Goal: Task Accomplishment & Management: Manage account settings

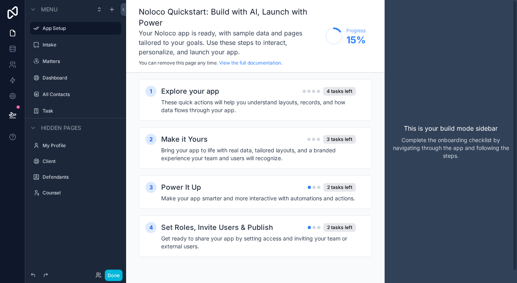
click at [410, 80] on div "This is your build mode sidebar Complete the onboarding checklist by navigating…" at bounding box center [450, 141] width 132 height 283
click at [254, 124] on div "1 Explore your app 4 tasks left These quick actions will help you understand la…" at bounding box center [255, 176] width 233 height 194
click at [109, 277] on button "Done" at bounding box center [114, 275] width 18 height 11
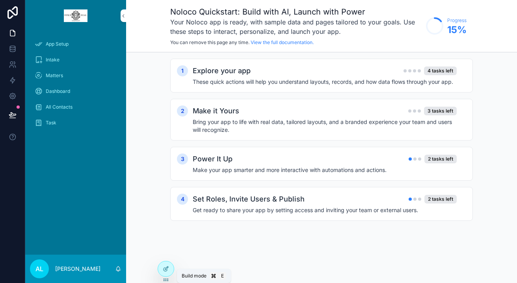
click at [169, 276] on div at bounding box center [166, 268] width 16 height 15
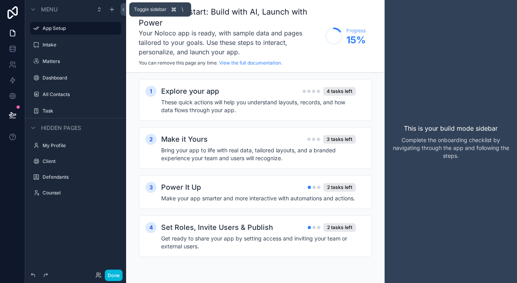
click at [124, 11] on icon at bounding box center [123, 9] width 2 height 3
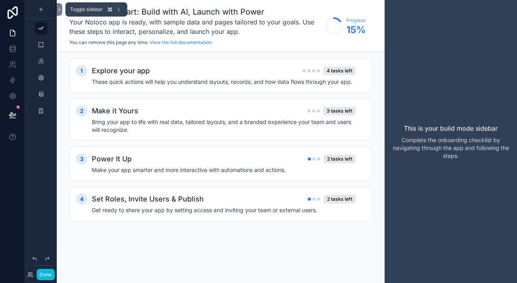
click at [58, 10] on icon at bounding box center [60, 10] width 6 height 6
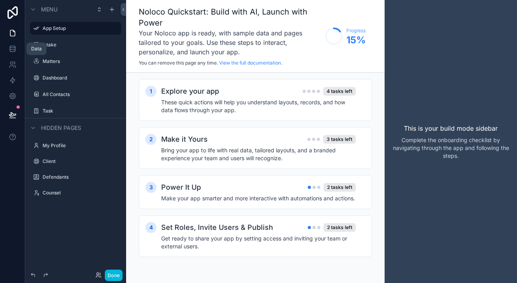
click at [15, 52] on icon at bounding box center [13, 49] width 8 height 8
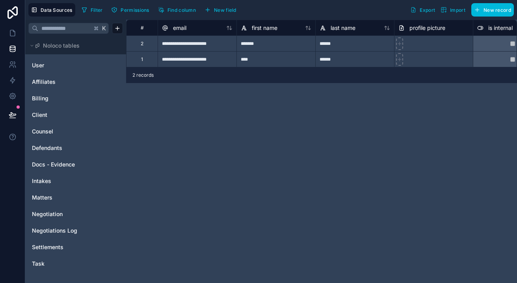
click at [57, 85] on link "Affiliates" at bounding box center [64, 82] width 64 height 8
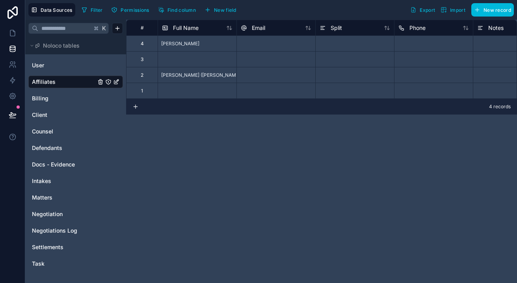
click at [54, 247] on span "Settlements" at bounding box center [48, 247] width 32 height 8
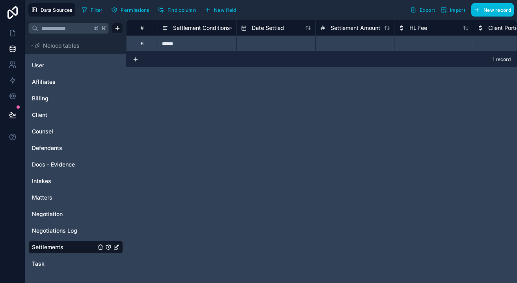
click at [48, 263] on link "Task" at bounding box center [64, 264] width 64 height 8
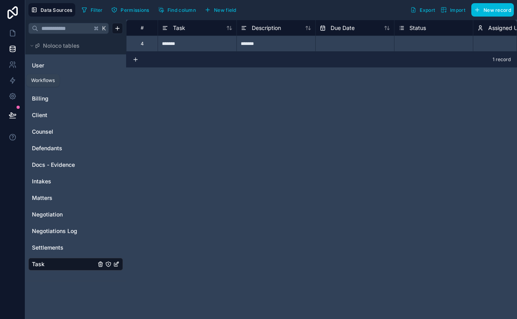
click at [14, 82] on icon at bounding box center [13, 80] width 8 height 8
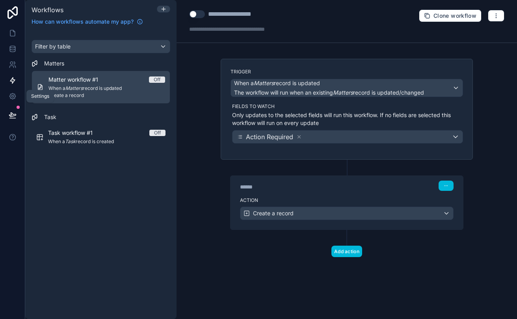
click at [15, 96] on icon at bounding box center [13, 96] width 8 height 8
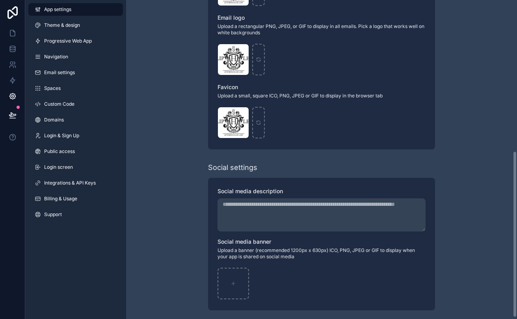
scroll to position [288, 0]
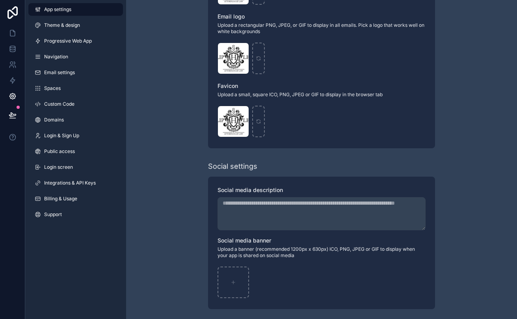
click at [0, 0] on icon "scrollable content" at bounding box center [0, 0] width 0 height 0
click at [256, 37] on icon "button" at bounding box center [259, 35] width 6 height 6
click at [244, 52] on div "scrollable content" at bounding box center [233, 59] width 32 height 32
type input "**********"
click at [0, 0] on icon "scrollable content" at bounding box center [0, 0] width 0 height 0
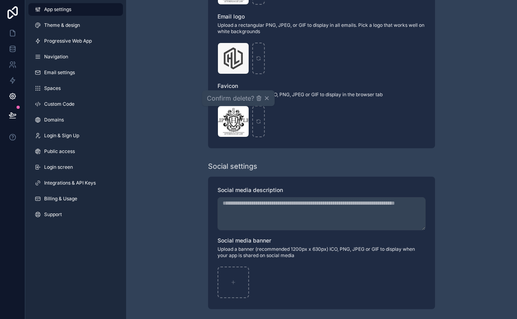
click at [257, 98] on icon "button" at bounding box center [259, 99] width 4 height 4
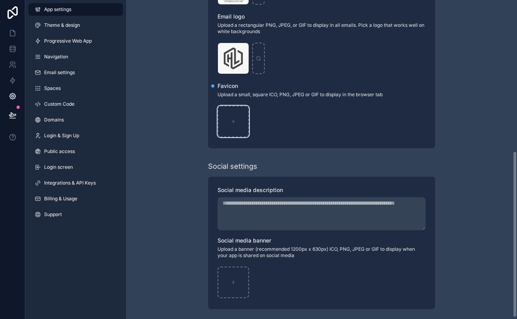
click at [235, 119] on icon "scrollable content" at bounding box center [233, 122] width 6 height 6
type input "**********"
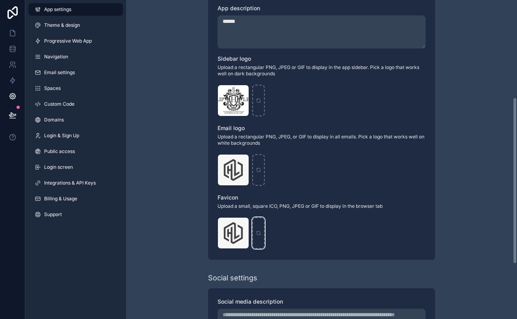
scroll to position [152, 0]
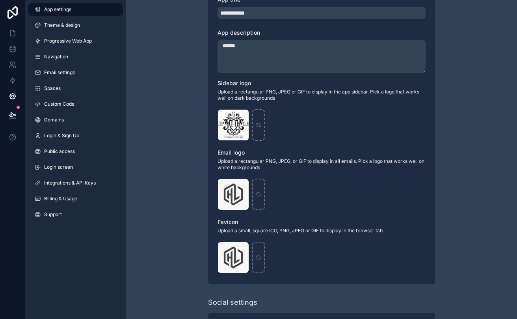
click at [0, 0] on icon "scrollable content" at bounding box center [0, 0] width 0 height 0
click at [258, 104] on icon "button" at bounding box center [259, 102] width 4 height 4
click at [232, 129] on div "scrollable content" at bounding box center [233, 125] width 32 height 32
type input "**********"
click at [241, 126] on div "hl-hexagon-letter-logo-isolated-on-white-background-vector .jpg" at bounding box center [233, 125] width 32 height 32
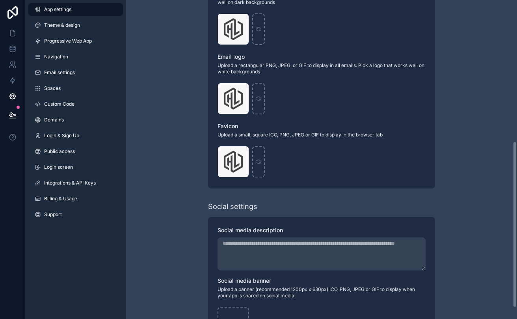
scroll to position [247, 0]
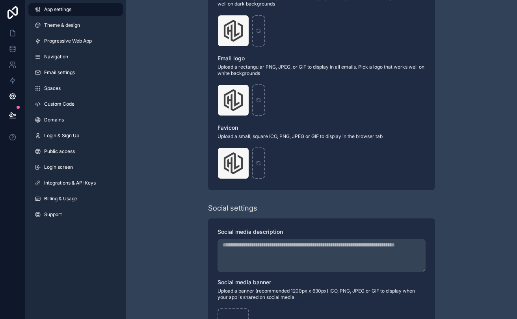
click at [69, 108] on link "Custom Code" at bounding box center [75, 104] width 95 height 13
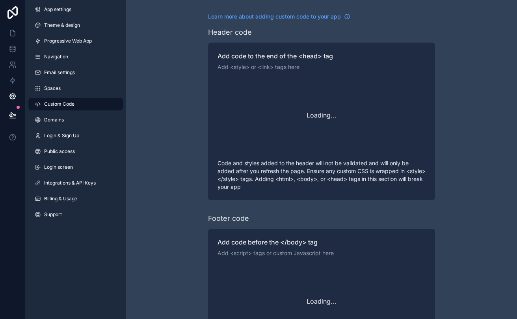
click at [68, 120] on link "Domains" at bounding box center [75, 119] width 95 height 13
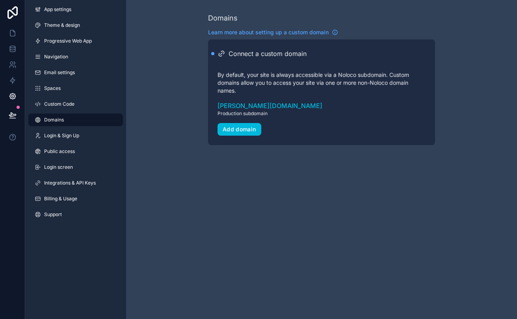
click at [65, 93] on link "Spaces" at bounding box center [75, 88] width 95 height 13
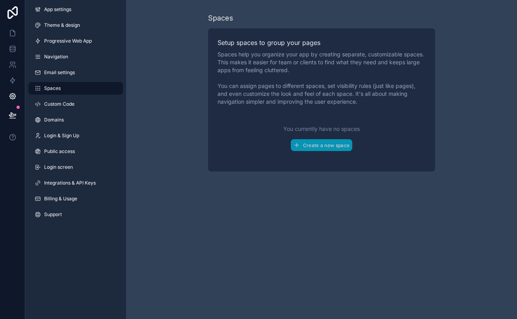
click at [65, 104] on span "Custom Code" at bounding box center [59, 104] width 30 height 6
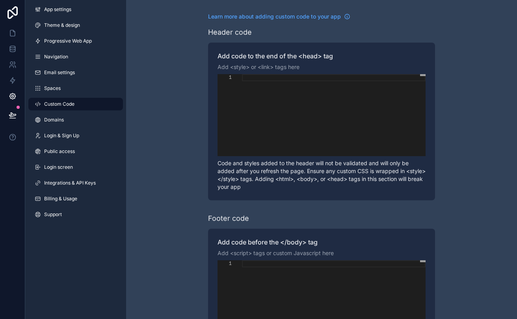
click at [65, 125] on link "Domains" at bounding box center [75, 119] width 95 height 13
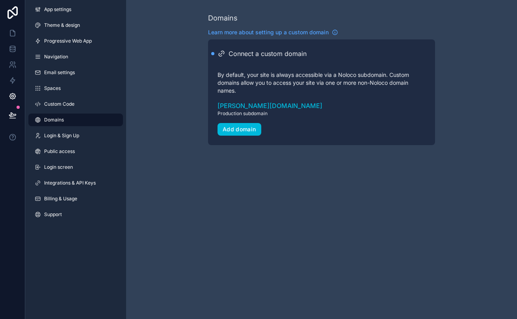
click at [65, 139] on link "Login & Sign Up" at bounding box center [75, 135] width 95 height 13
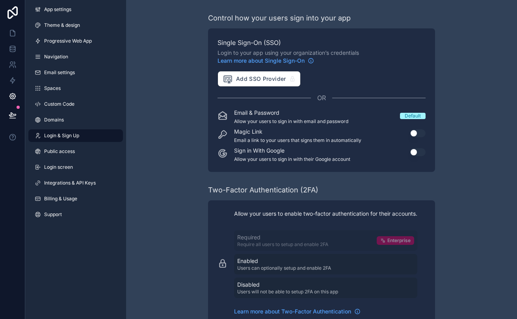
click at [67, 152] on span "Public access" at bounding box center [59, 151] width 31 height 6
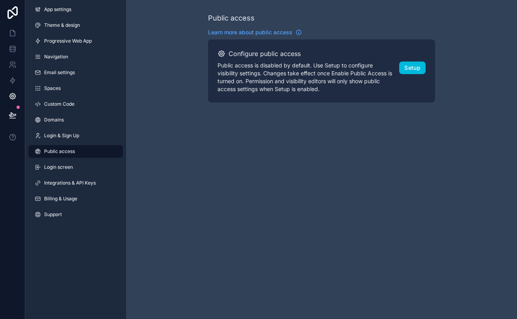
click at [66, 163] on link "Login screen" at bounding box center [75, 167] width 95 height 13
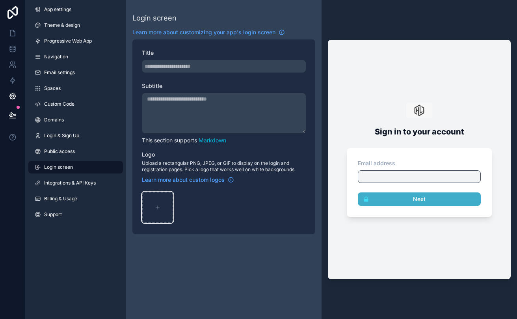
click at [162, 201] on div "scrollable content" at bounding box center [158, 207] width 32 height 32
type input "**********"
click at [157, 211] on div "scrollable content" at bounding box center [158, 207] width 32 height 32
click at [171, 112] on textarea "Subtitle" at bounding box center [224, 113] width 164 height 40
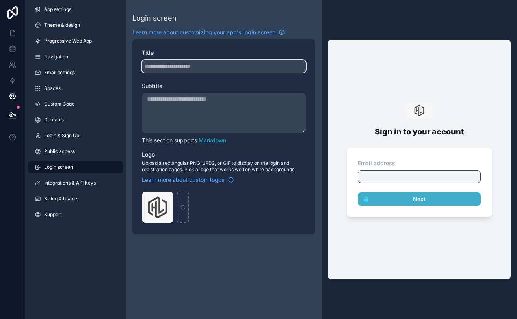
click at [170, 67] on input "Title" at bounding box center [224, 66] width 164 height 13
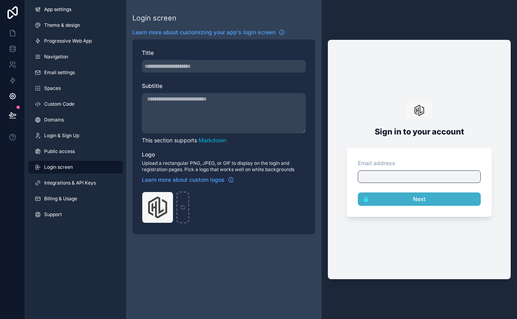
click at [188, 121] on textarea "Subtitle" at bounding box center [224, 113] width 164 height 40
click at [205, 141] on link "Markdown" at bounding box center [212, 140] width 28 height 7
click at [153, 205] on div "hl-hexagon-letter-logo-isolated-on-white-background-vector .jpg" at bounding box center [158, 207] width 32 height 32
click at [421, 106] on img at bounding box center [419, 110] width 26 height 16
click at [62, 155] on link "Public access" at bounding box center [75, 151] width 95 height 13
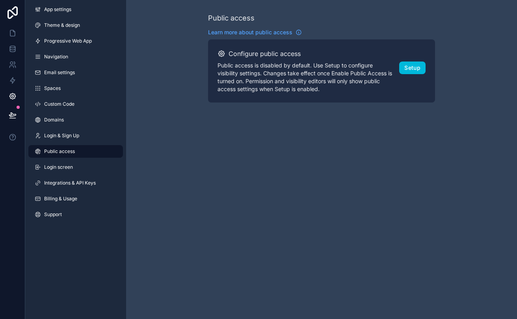
click at [58, 138] on span "Login & Sign Up" at bounding box center [61, 135] width 35 height 6
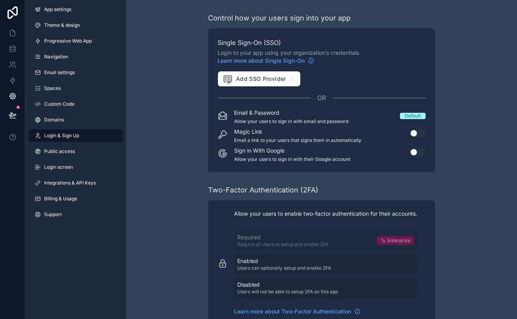
click at [55, 122] on span "Domains" at bounding box center [54, 120] width 20 height 6
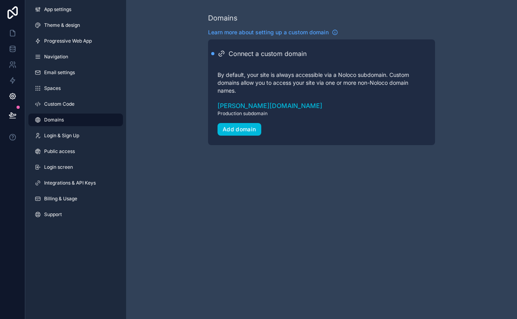
click at [50, 107] on link "Custom Code" at bounding box center [75, 104] width 95 height 13
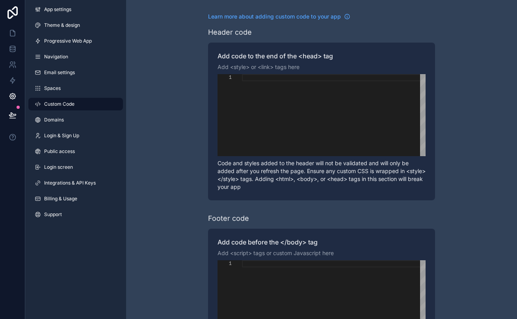
click at [48, 91] on span "Spaces" at bounding box center [52, 88] width 17 height 6
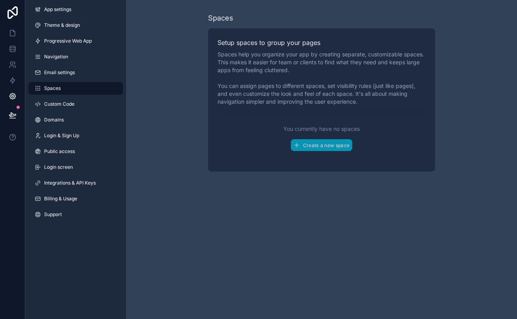
click at [48, 79] on div "App settings Theme & design Progressive Web App Navigation Email settings Space…" at bounding box center [75, 113] width 101 height 227
click at [50, 72] on span "Email settings" at bounding box center [59, 72] width 31 height 6
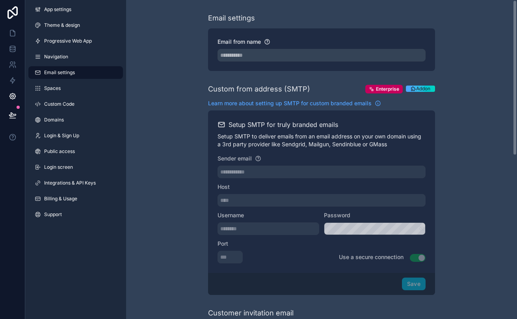
click at [69, 57] on link "Navigation" at bounding box center [75, 56] width 95 height 13
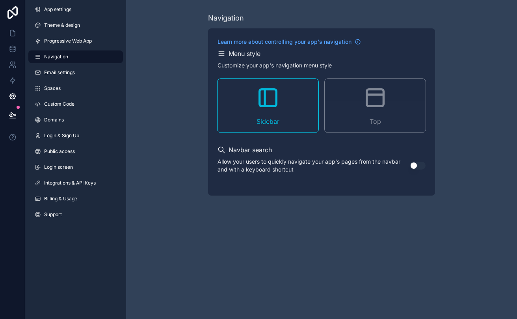
click at [65, 38] on span "Progressive Web App" at bounding box center [68, 41] width 48 height 6
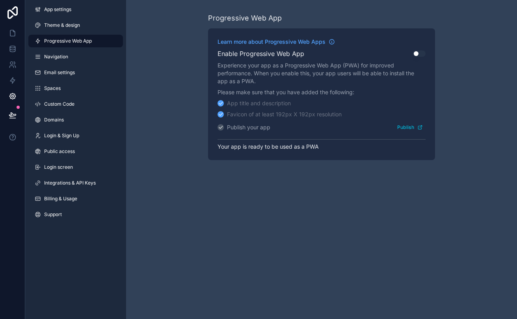
click at [69, 25] on span "Theme & design" at bounding box center [62, 25] width 36 height 6
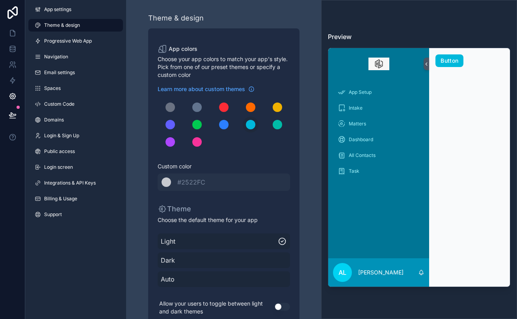
click at [225, 126] on div "scrollable content" at bounding box center [223, 124] width 9 height 9
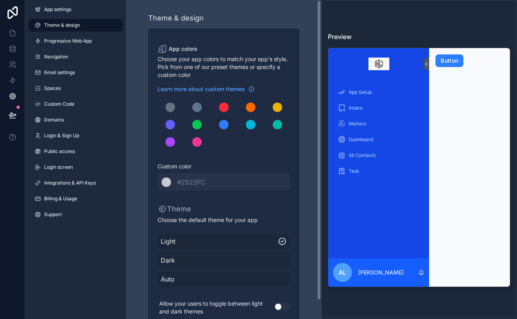
click at [248, 127] on div "scrollable content" at bounding box center [250, 124] width 9 height 9
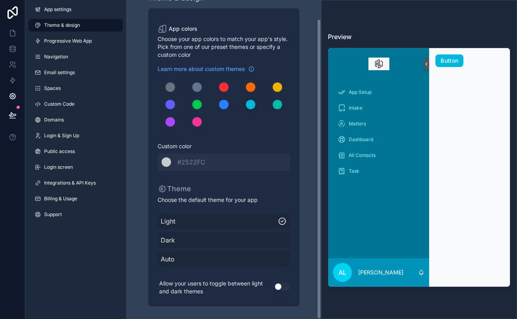
scroll to position [20, 0]
click at [281, 283] on button "Use setting" at bounding box center [282, 286] width 16 height 8
click at [63, 54] on span "Navigation" at bounding box center [56, 57] width 24 height 6
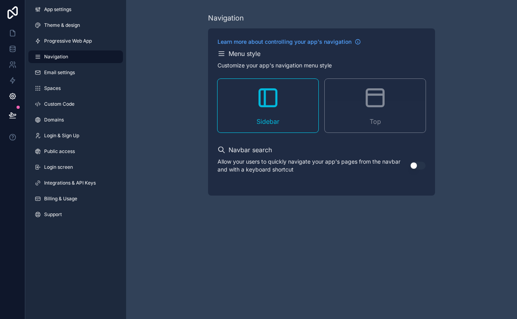
click at [63, 9] on span "App settings" at bounding box center [57, 9] width 27 height 6
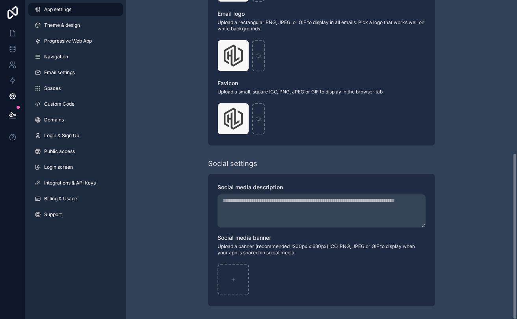
scroll to position [291, 0]
click at [13, 33] on icon at bounding box center [13, 33] width 8 height 8
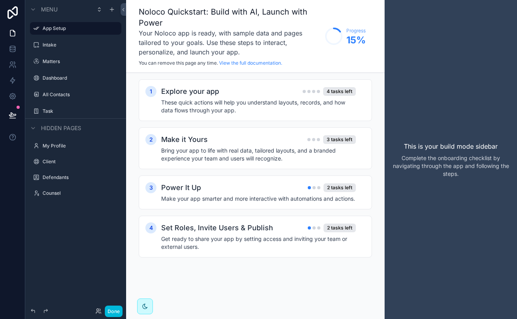
click at [55, 48] on div "Intake" at bounding box center [81, 45] width 77 height 6
click at [41, 47] on div "Intake" at bounding box center [76, 45] width 88 height 13
click at [48, 59] on label "Matters" at bounding box center [80, 61] width 74 height 6
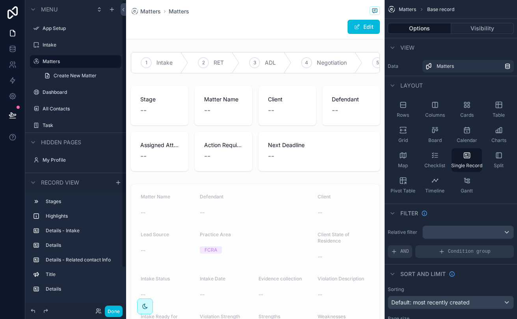
click at [169, 105] on div "scrollable content" at bounding box center [255, 128] width 258 height 91
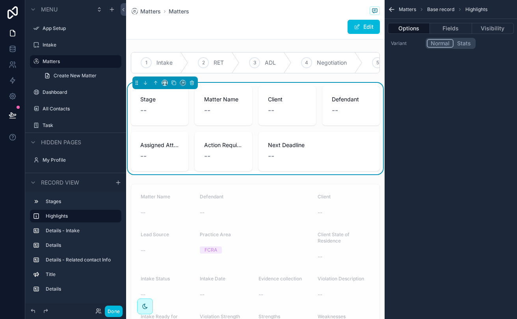
click at [465, 45] on button "Stats" at bounding box center [463, 43] width 21 height 9
click at [446, 42] on button "Normal" at bounding box center [439, 43] width 27 height 9
click at [447, 26] on button "Fields" at bounding box center [451, 28] width 42 height 11
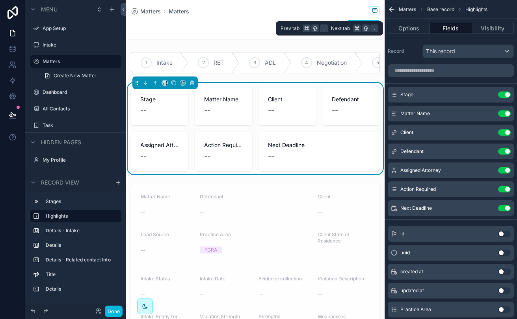
click at [497, 25] on button "Visibility" at bounding box center [493, 28] width 42 height 11
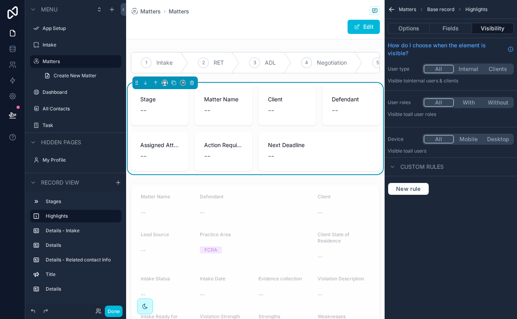
click at [176, 156] on div "--" at bounding box center [159, 155] width 39 height 11
click at [17, 71] on link at bounding box center [12, 65] width 25 height 16
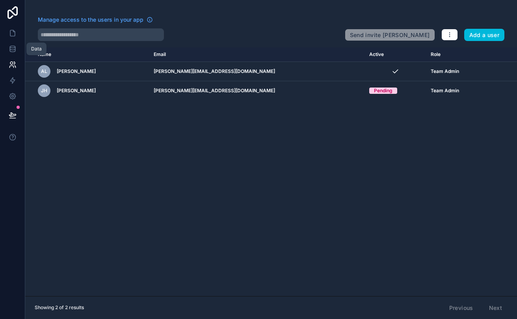
click at [13, 51] on icon at bounding box center [13, 49] width 8 height 8
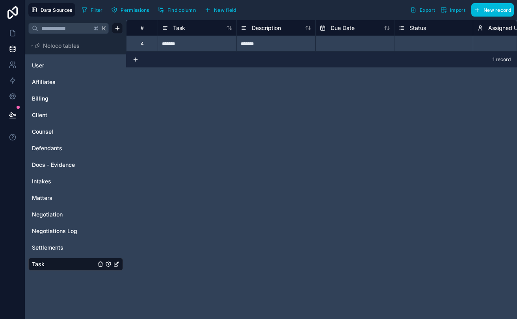
click at [62, 67] on link "User" at bounding box center [64, 65] width 64 height 8
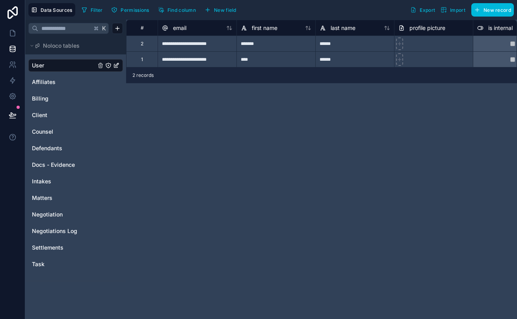
click at [59, 45] on span "Noloco tables" at bounding box center [61, 46] width 37 height 8
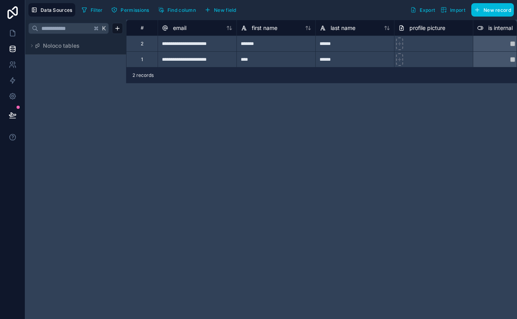
click at [59, 45] on span "Noloco tables" at bounding box center [61, 46] width 37 height 8
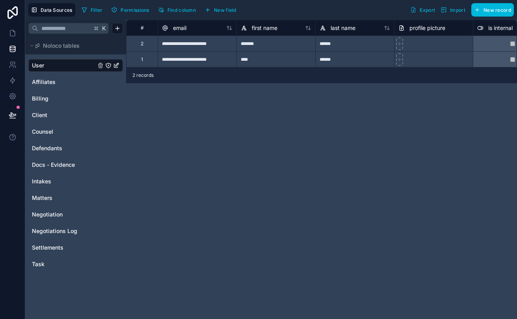
click at [18, 14] on icon at bounding box center [13, 12] width 16 height 13
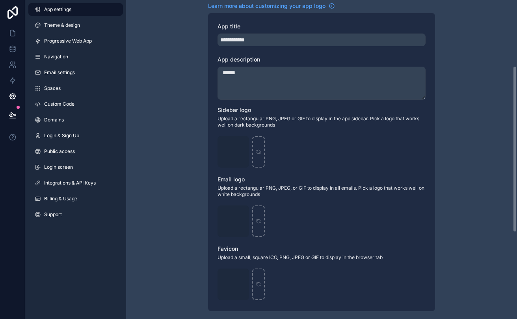
scroll to position [126, 0]
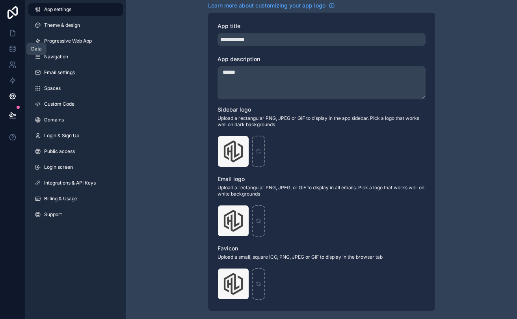
click at [13, 54] on link at bounding box center [12, 49] width 25 height 16
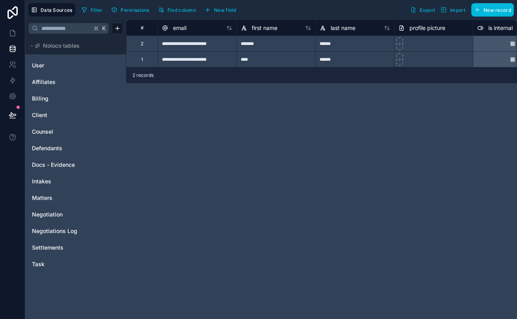
click at [46, 64] on link "User" at bounding box center [64, 65] width 64 height 8
click at [52, 81] on span "Affiliates" at bounding box center [44, 82] width 24 height 8
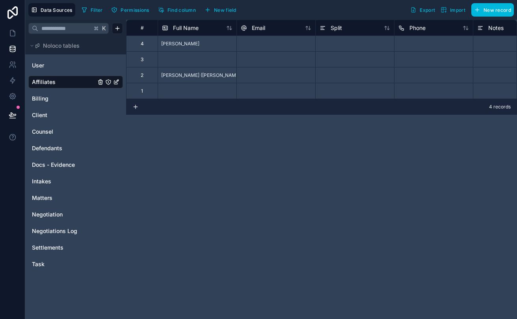
click at [54, 94] on div "Billing" at bounding box center [75, 98] width 95 height 13
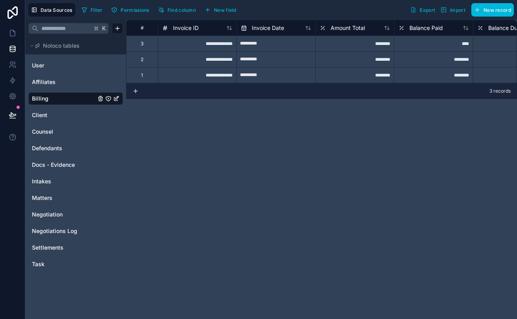
click at [54, 118] on link "Client" at bounding box center [64, 115] width 64 height 8
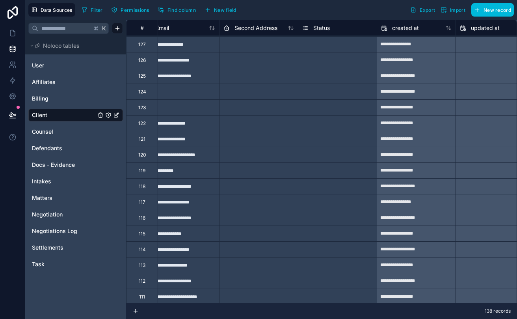
scroll to position [188, 267]
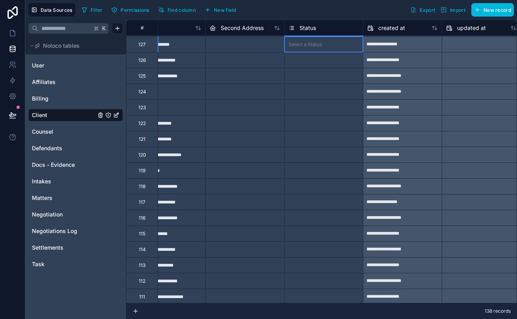
click at [312, 41] on div "Select a Status" at bounding box center [323, 45] width 78 height 8
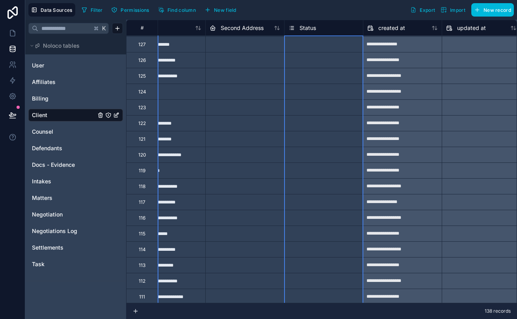
click at [325, 30] on div "Status" at bounding box center [323, 27] width 70 height 9
click at [312, 30] on span "Status" at bounding box center [307, 28] width 17 height 8
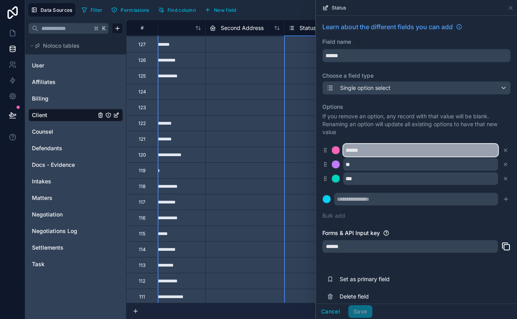
click at [410, 150] on input "******" at bounding box center [420, 150] width 155 height 13
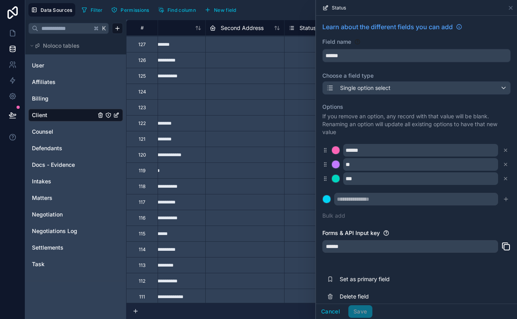
click at [359, 308] on div "Cancel Save" at bounding box center [344, 311] width 56 height 13
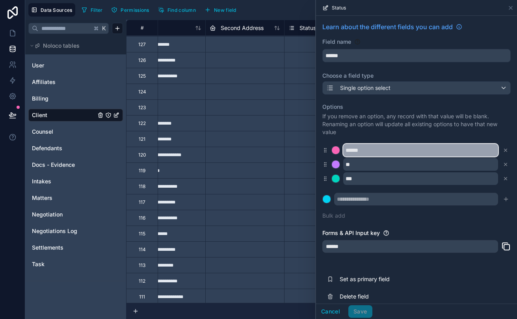
click at [351, 149] on input "******" at bounding box center [420, 150] width 155 height 13
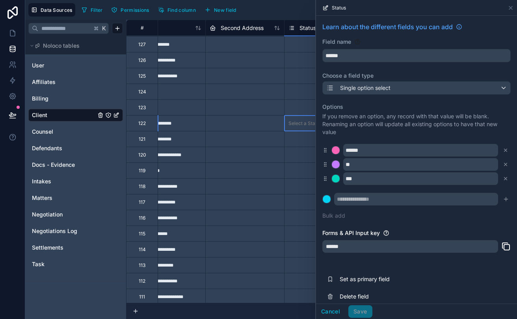
click at [308, 121] on div "Select a Status" at bounding box center [304, 123] width 33 height 6
click at [304, 70] on div "Select a Status" at bounding box center [323, 75] width 78 height 15
click at [298, 43] on div "Select a Status" at bounding box center [304, 44] width 33 height 6
click at [302, 46] on div "Select a Status" at bounding box center [304, 44] width 33 height 6
click at [328, 315] on button "Cancel" at bounding box center [330, 311] width 29 height 13
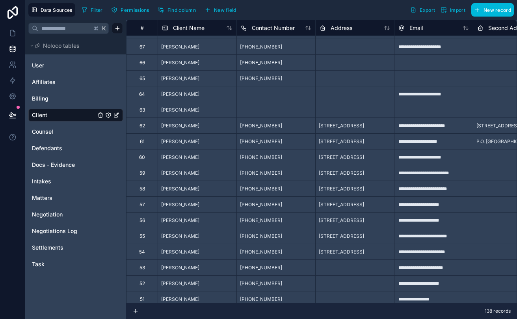
scroll to position [1131, 0]
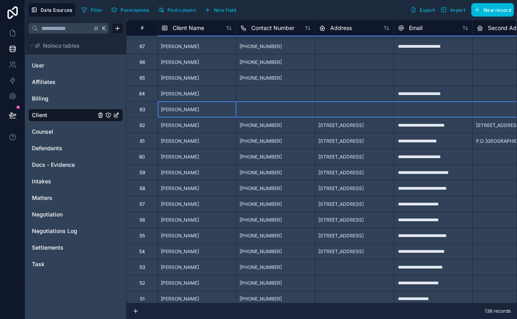
click at [148, 106] on div "63" at bounding box center [142, 109] width 32 height 16
click at [140, 109] on div "63" at bounding box center [142, 109] width 6 height 6
click at [148, 111] on div "63" at bounding box center [142, 109] width 32 height 16
click at [163, 142] on div "Delete row" at bounding box center [168, 144] width 40 height 9
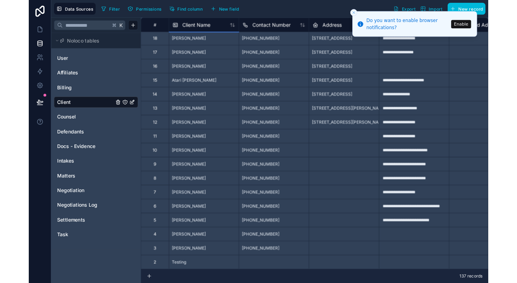
scroll to position [0, 0]
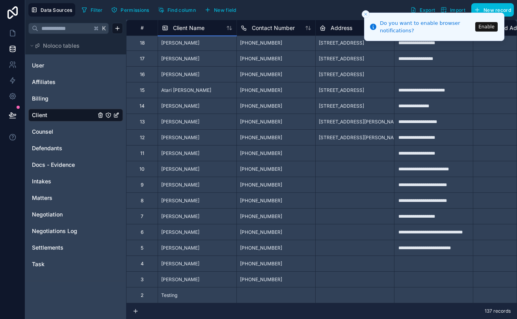
click at [488, 26] on button "Enable" at bounding box center [486, 26] width 22 height 9
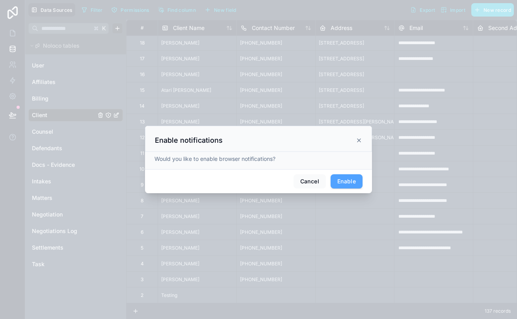
click at [349, 180] on button "Enable" at bounding box center [346, 181] width 32 height 14
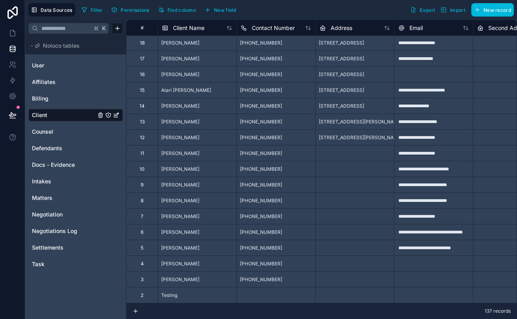
click at [66, 248] on link "Settlements" at bounding box center [64, 247] width 64 height 8
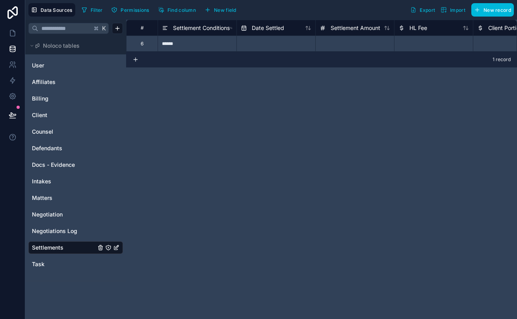
click at [50, 264] on link "Task" at bounding box center [64, 264] width 64 height 8
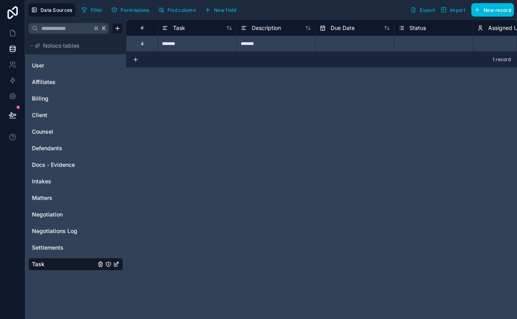
click at [58, 211] on span "Negotiation" at bounding box center [47, 214] width 31 height 8
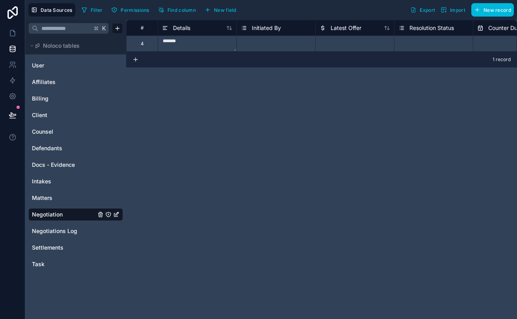
click at [51, 183] on span "Intakes" at bounding box center [41, 181] width 19 height 8
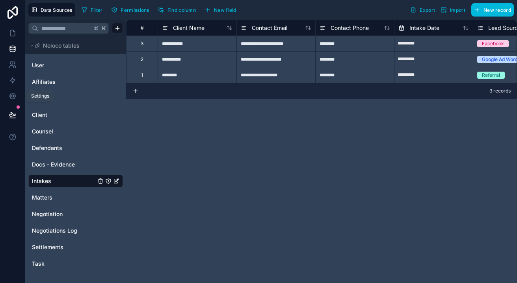
click at [17, 94] on link at bounding box center [12, 96] width 25 height 16
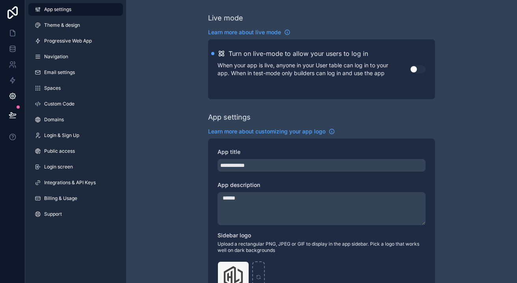
click at [72, 107] on link "Custom Code" at bounding box center [75, 104] width 95 height 13
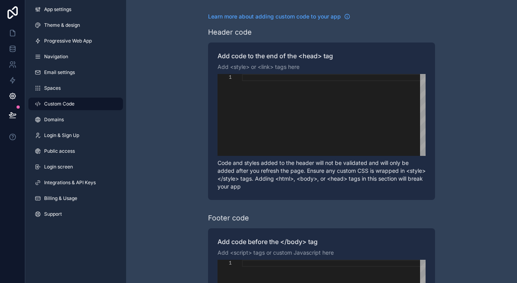
click at [72, 93] on link "Spaces" at bounding box center [75, 88] width 95 height 13
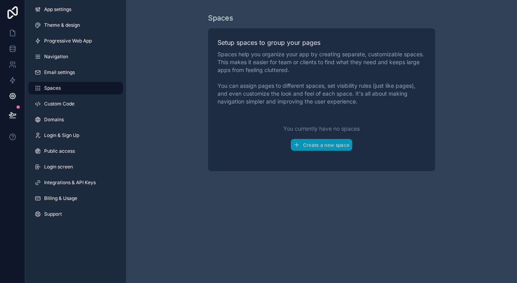
click at [82, 133] on link "Login & Sign Up" at bounding box center [75, 135] width 95 height 13
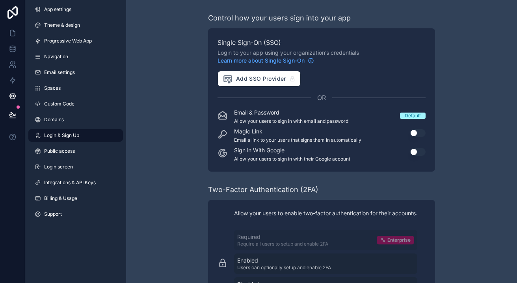
click at [67, 71] on span "Email settings" at bounding box center [59, 72] width 31 height 6
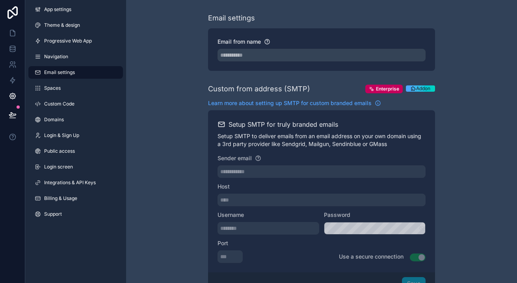
click at [61, 89] on link "Spaces" at bounding box center [75, 88] width 95 height 13
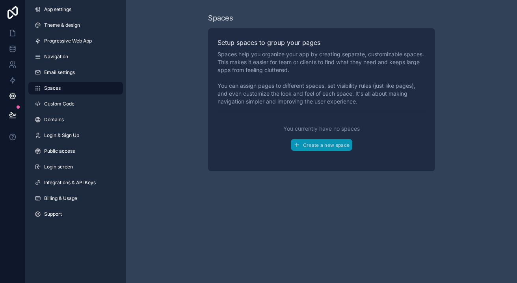
click at [72, 28] on span "Theme & design" at bounding box center [62, 25] width 36 height 6
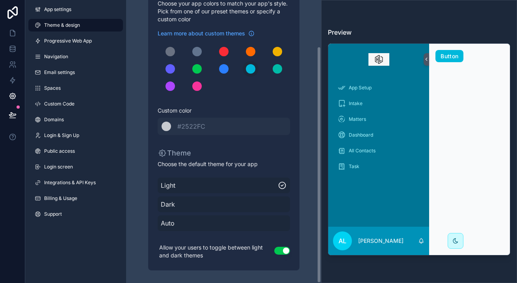
scroll to position [56, 0]
click at [208, 228] on div "Auto" at bounding box center [224, 223] width 132 height 16
click at [238, 206] on span "Dark" at bounding box center [224, 204] width 126 height 9
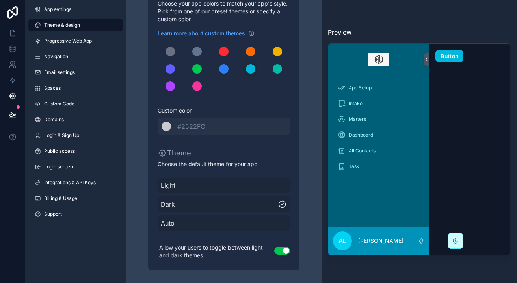
click at [242, 184] on span "Light" at bounding box center [224, 185] width 126 height 9
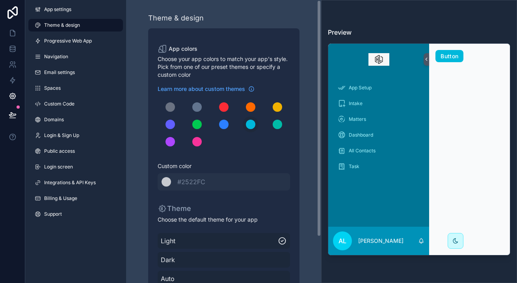
scroll to position [0, 0]
click at [86, 11] on link "App settings" at bounding box center [75, 9] width 95 height 13
